Goal: Transaction & Acquisition: Book appointment/travel/reservation

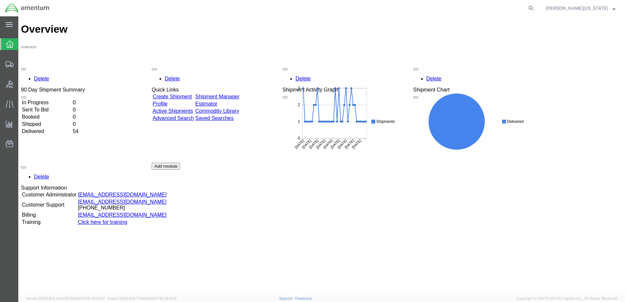
click at [188, 94] on link "Create Shipment" at bounding box center [172, 97] width 39 height 6
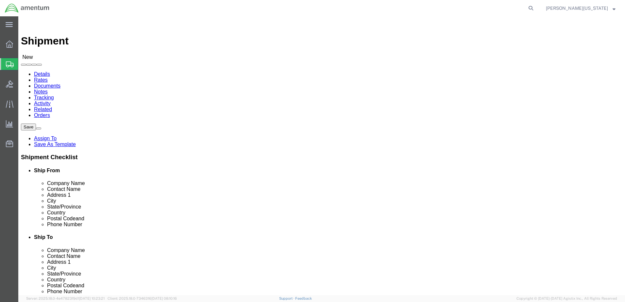
select select
select select "MYPROFILE"
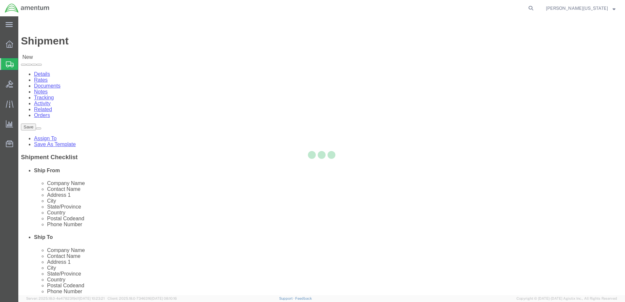
type input "Amentum Services, Inc."
type input "[PERSON_NAME][US_STATE]"
type input "[STREET_ADDRESS][PERSON_NAME]"
type input "Bldg 352 Clay NGTC"
type input "Marietta"
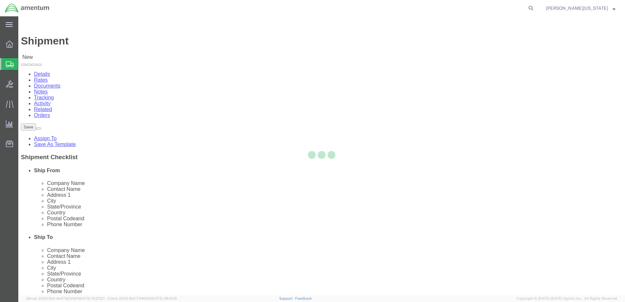
type input "30060"
type input "[PHONE_NUMBER]"
type input "[PERSON_NAME][EMAIL_ADDRESS][US_STATE][DOMAIN_NAME]"
checkbox input "true"
select select "GA"
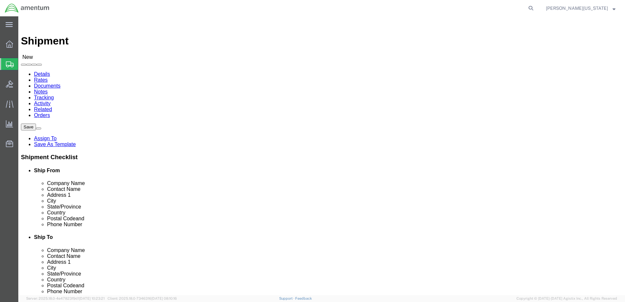
click input "text"
type input "al"
click p "- Altus Engineering - ([PERSON_NAME]) Army AOAP Lab, Building Y5015, [STREET_AD…"
select select
type input "Altus Engineering"
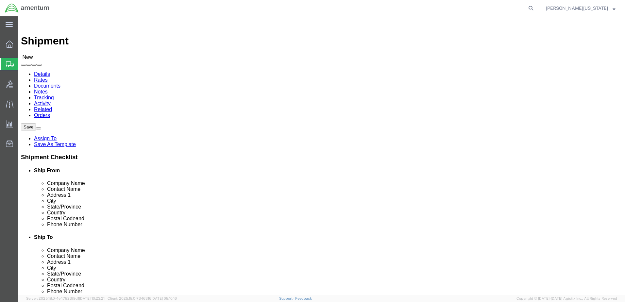
type input "[PERSON_NAME]"
type input "Army AOAP Lab"
type input "Building Y5015, Door 59"
type input "[GEOGRAPHIC_DATA][PERSON_NAME]"
type input "28310"
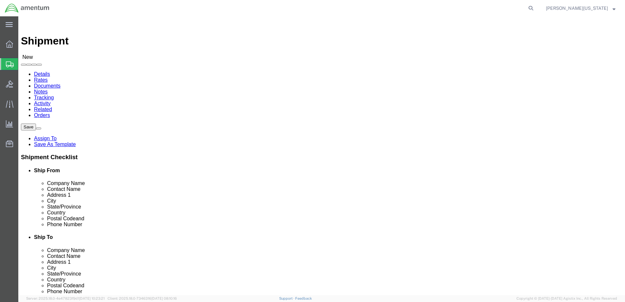
type input "[PHONE_NUMBER]"
select select "NC"
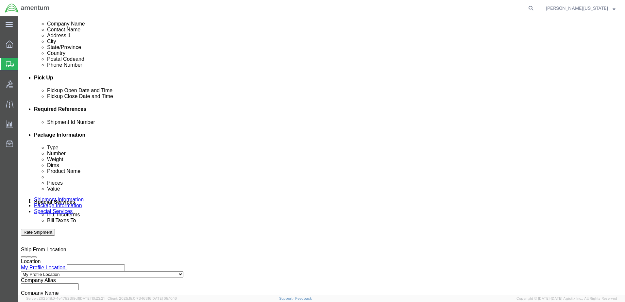
scroll to position [229, 0]
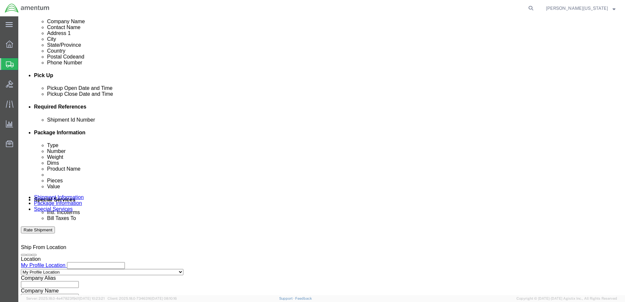
type input "Altus Engineering"
click input "text"
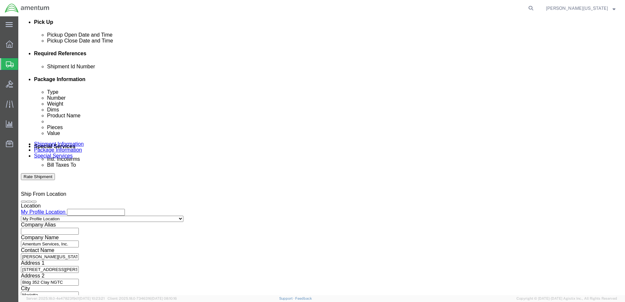
scroll to position [282, 0]
type input "20250902"
click button "Continue"
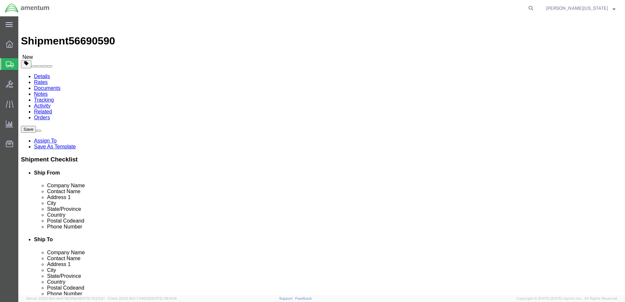
click select "Select BCK Boxes Bale(s) Basket(s) Bolt(s) Bottle(s) Buckets Bulk Bundle(s) Can…"
select select "PAK"
click select "Select BCK Boxes Bale(s) Basket(s) Bolt(s) Bottle(s) Buckets Bulk Bundle(s) Can…"
type input "10.25"
type input "12.75"
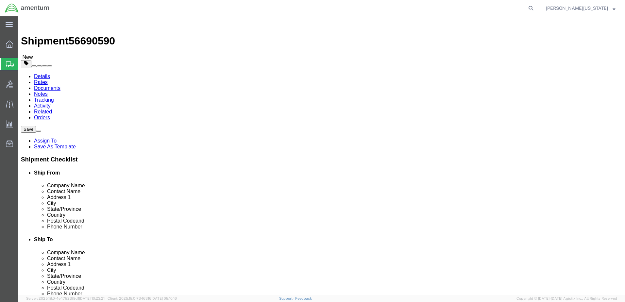
type input "1.00"
click input "0.00"
type input "1.00"
click link "Add Content"
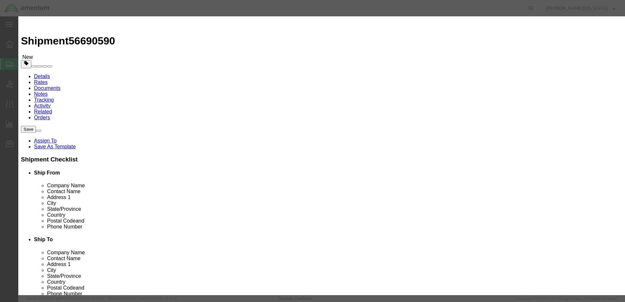
click input "text"
type input "Hyd Sample"
click div "Pieces 0 Select Bag Barrels 100Board Feet Bottle Box Blister Pack Carats Can Ca…"
type input "1"
click input "text"
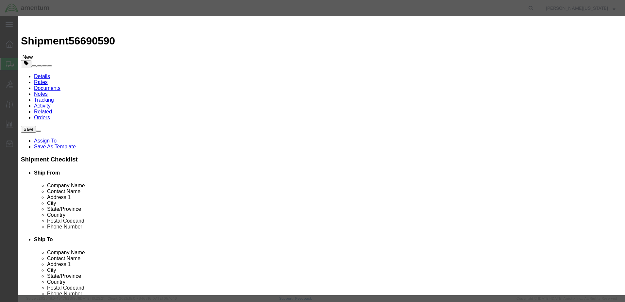
type input "1"
click button "Save & Close"
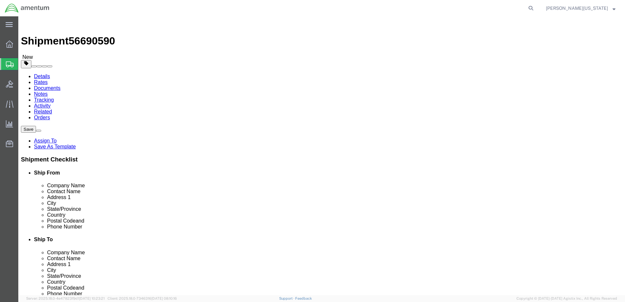
click button "Previous"
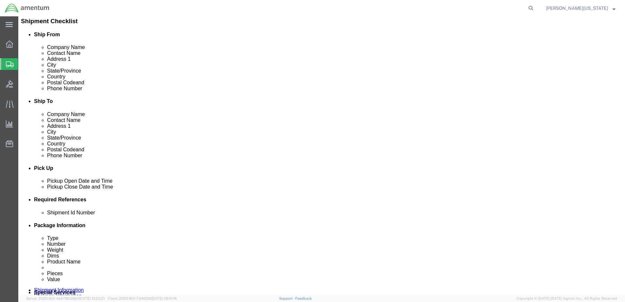
scroll to position [196, 0]
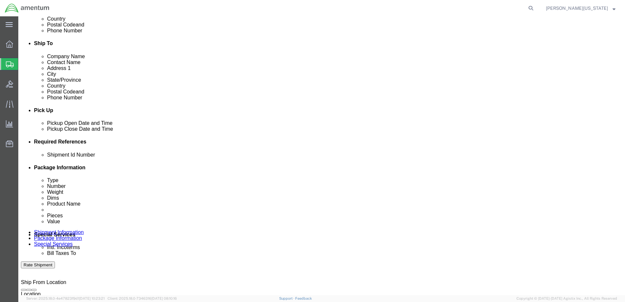
click input "20250902"
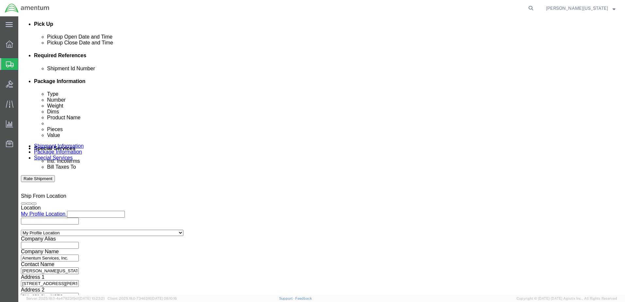
type input "MGE20250902"
click button "Continue"
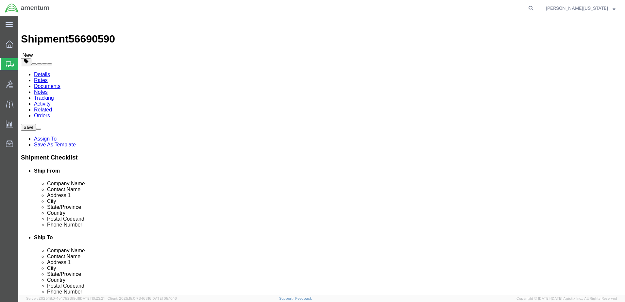
click button "Rate Shipment"
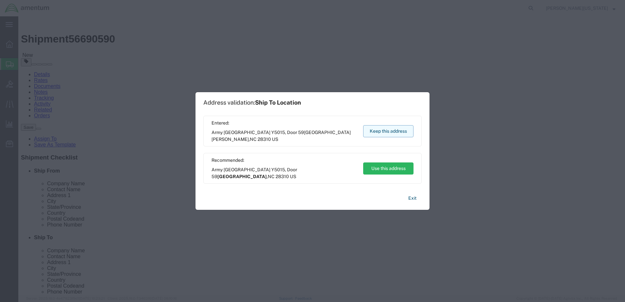
click at [390, 130] on button "Keep this address" at bounding box center [388, 131] width 50 height 12
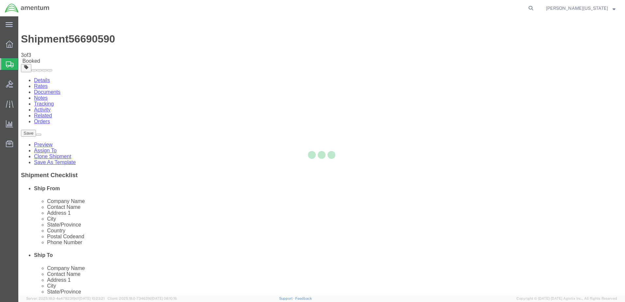
scroll to position [0, 0]
